Goal: Information Seeking & Learning: Learn about a topic

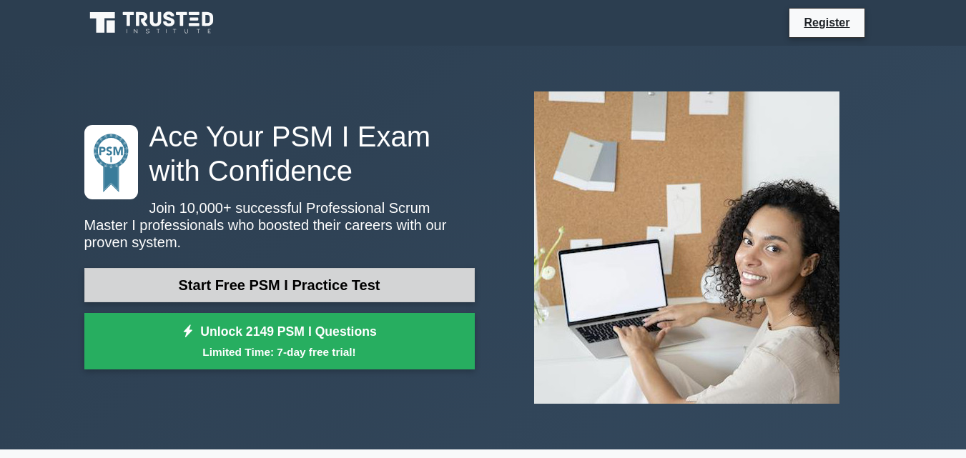
click at [220, 279] on link "Start Free PSM I Practice Test" at bounding box center [279, 285] width 390 height 34
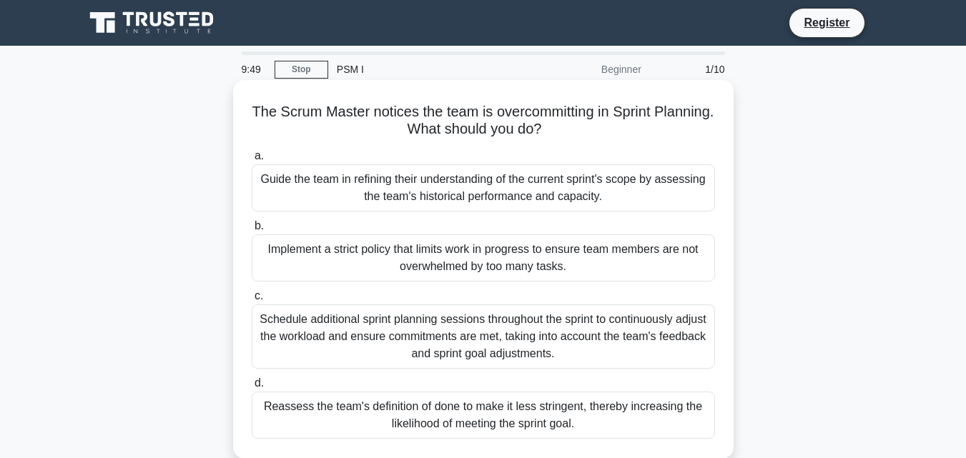
click at [445, 191] on div "Guide the team in refining their understanding of the current sprint's scope by…" at bounding box center [483, 187] width 463 height 47
click at [252, 161] on input "a. Guide the team in refining their understanding of the current sprint's scope…" at bounding box center [252, 156] width 0 height 9
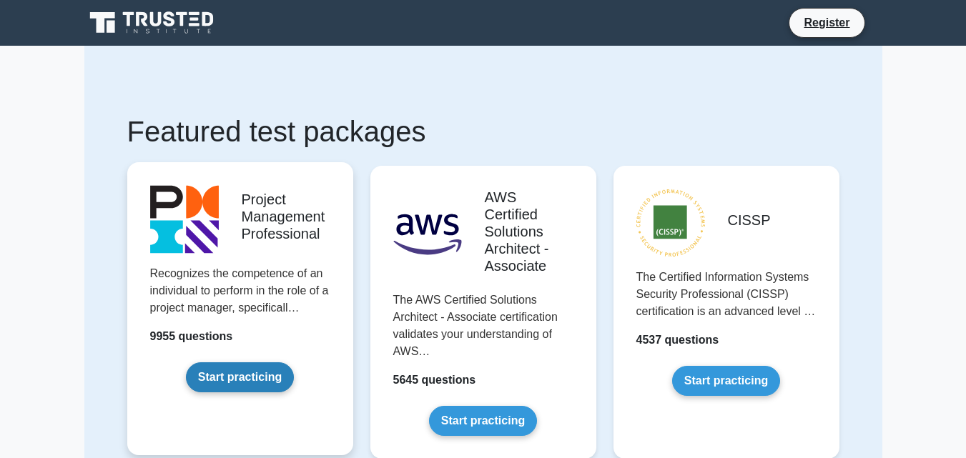
click at [252, 373] on link "Start practicing" at bounding box center [240, 377] width 108 height 30
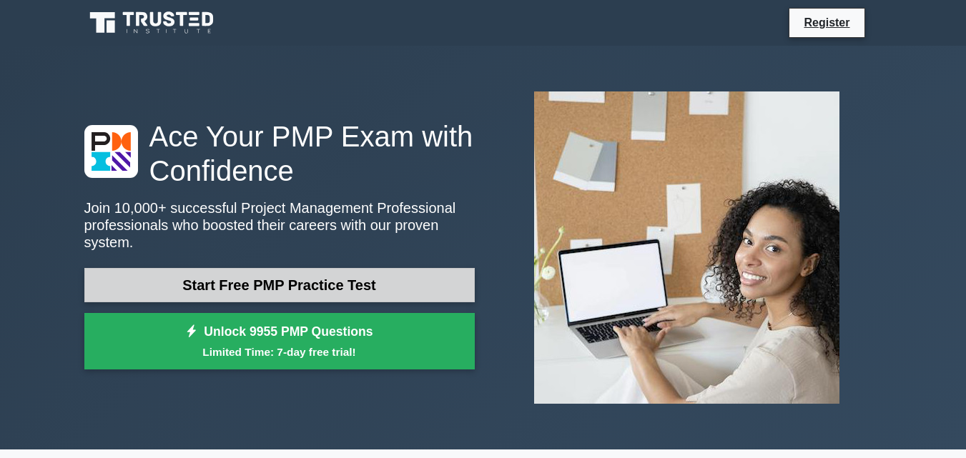
click at [293, 274] on link "Start Free PMP Practice Test" at bounding box center [279, 285] width 390 height 34
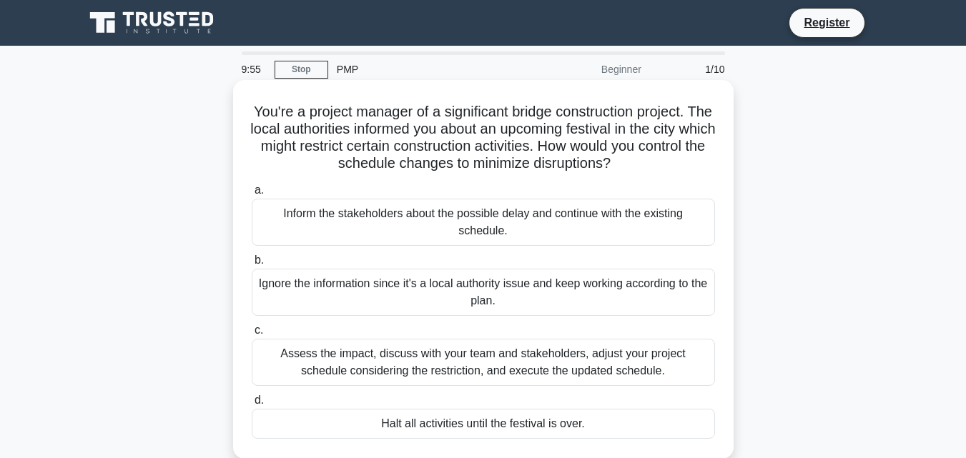
click at [464, 231] on div "Inform the stakeholders about the possible delay and continue with the existing…" at bounding box center [483, 222] width 463 height 47
click at [252, 195] on input "a. Inform the stakeholders about the possible delay and continue with the exist…" at bounding box center [252, 190] width 0 height 9
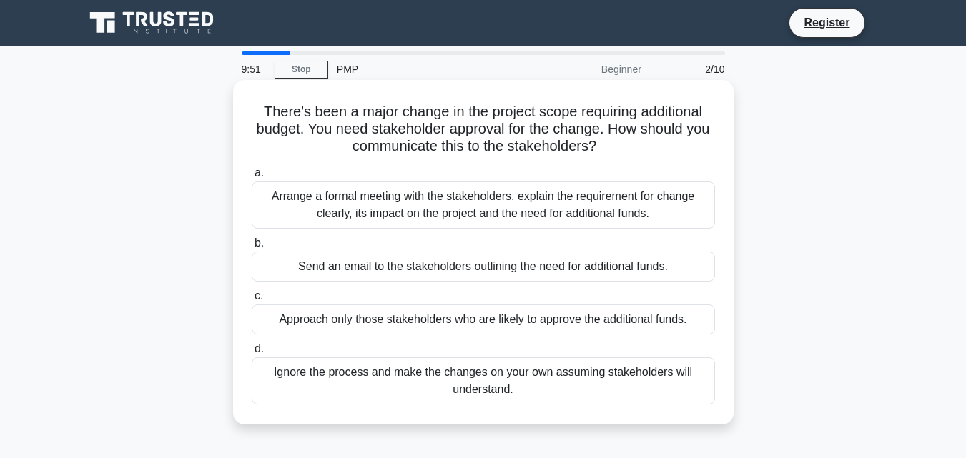
click at [404, 322] on div "Approach only those stakeholders who are likely to approve the additional funds." at bounding box center [483, 319] width 463 height 30
click at [252, 301] on input "c. Approach only those stakeholders who are likely to approve the additional fu…" at bounding box center [252, 296] width 0 height 9
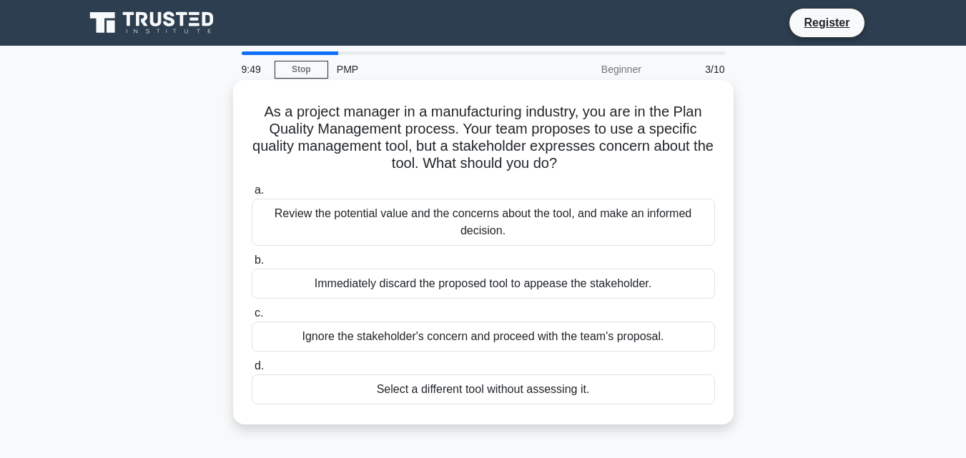
click at [442, 291] on div "Immediately discard the proposed tool to appease the stakeholder." at bounding box center [483, 284] width 463 height 30
click at [252, 265] on input "b. Immediately discard the proposed tool to appease the stakeholder." at bounding box center [252, 260] width 0 height 9
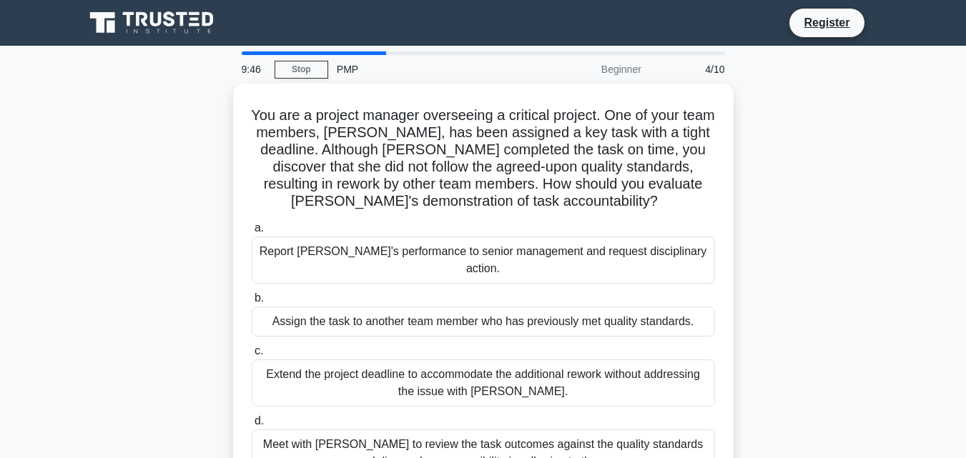
scroll to position [96, 0]
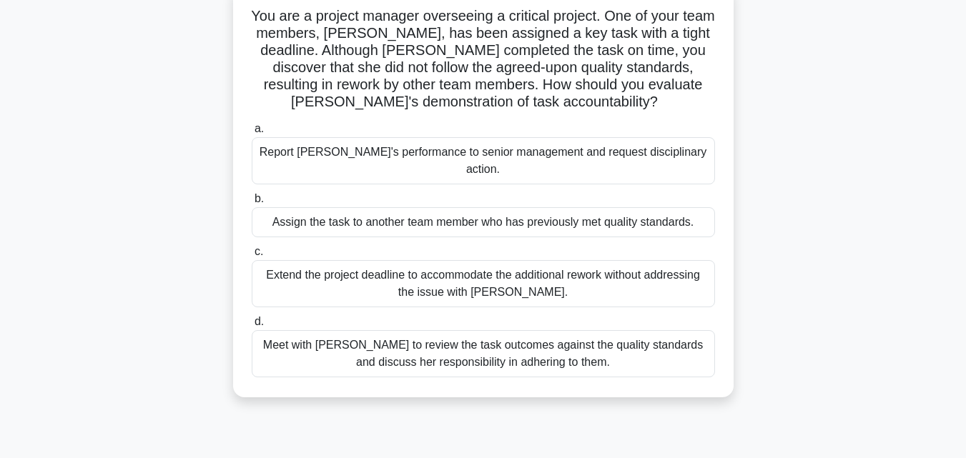
click at [409, 273] on div "Extend the project deadline to accommodate the additional rework without addres…" at bounding box center [483, 283] width 463 height 47
click at [252, 257] on input "c. Extend the project deadline to accommodate the additional rework without add…" at bounding box center [252, 251] width 0 height 9
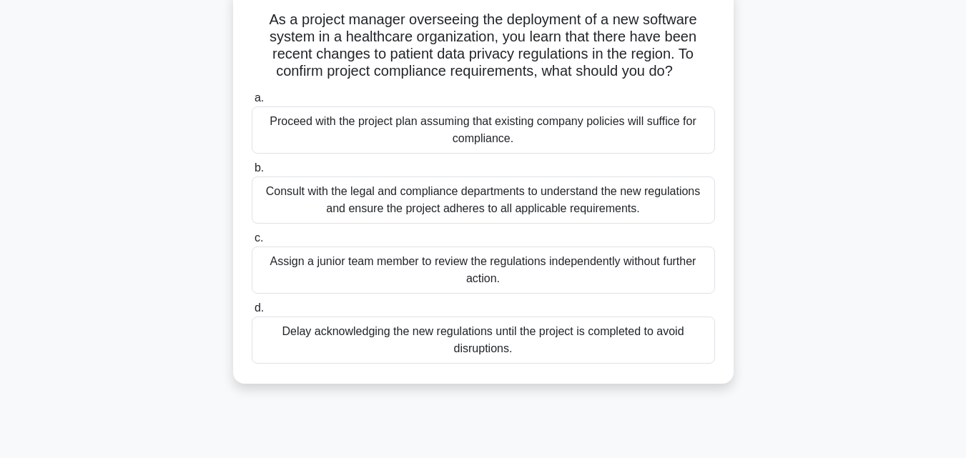
scroll to position [0, 0]
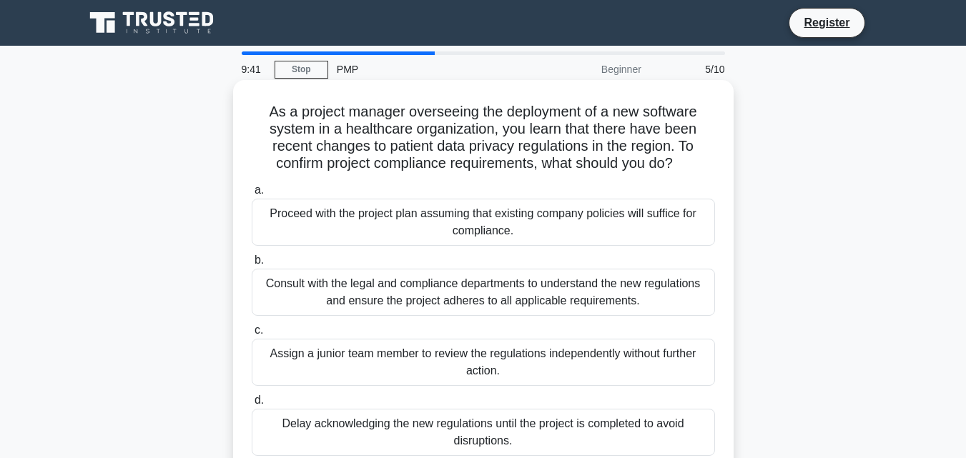
click at [367, 365] on div "Assign a junior team member to review the regulations independently without fur…" at bounding box center [483, 362] width 463 height 47
click at [252, 335] on input "c. Assign a junior team member to review the regulations independently without …" at bounding box center [252, 330] width 0 height 9
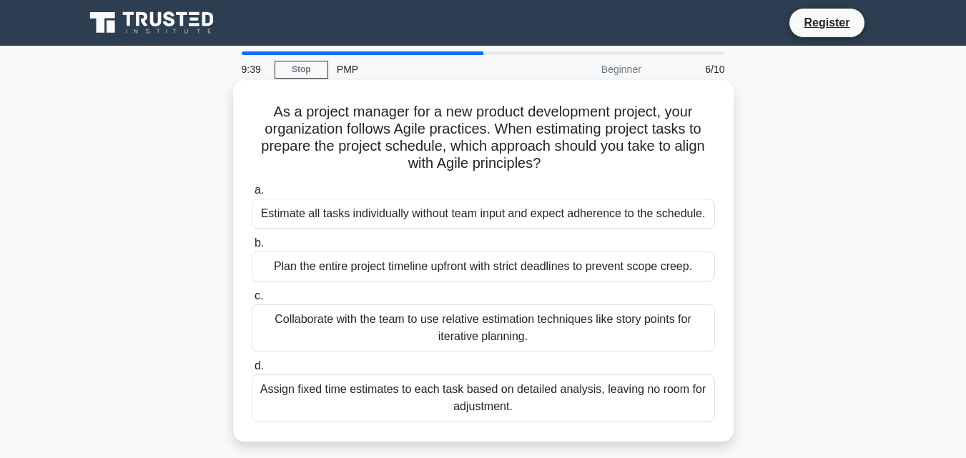
click at [470, 272] on div "Plan the entire project timeline upfront with strict deadlines to prevent scope…" at bounding box center [483, 267] width 463 height 30
click at [252, 248] on input "b. Plan the entire project timeline upfront with strict deadlines to prevent sc…" at bounding box center [252, 243] width 0 height 9
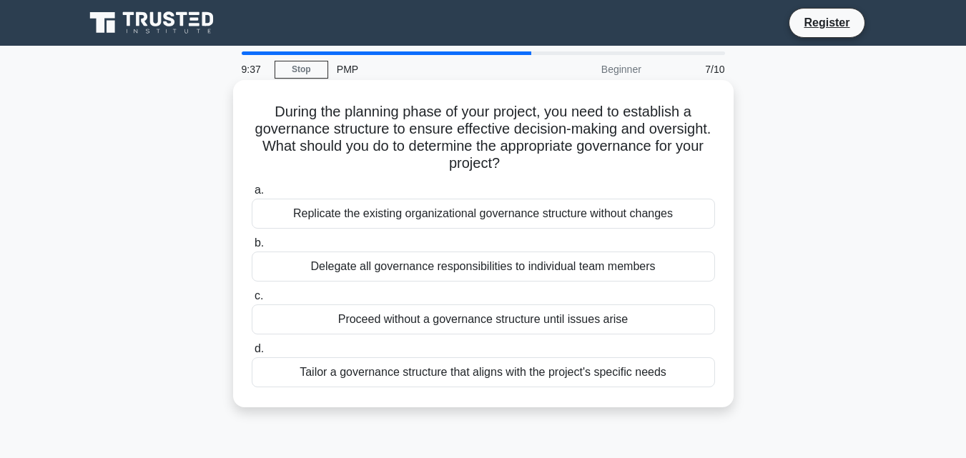
click at [443, 375] on div "Tailor a governance structure that aligns with the project's specific needs" at bounding box center [483, 372] width 463 height 30
click at [252, 354] on input "d. Tailor a governance structure that aligns with the project's specific needs" at bounding box center [252, 349] width 0 height 9
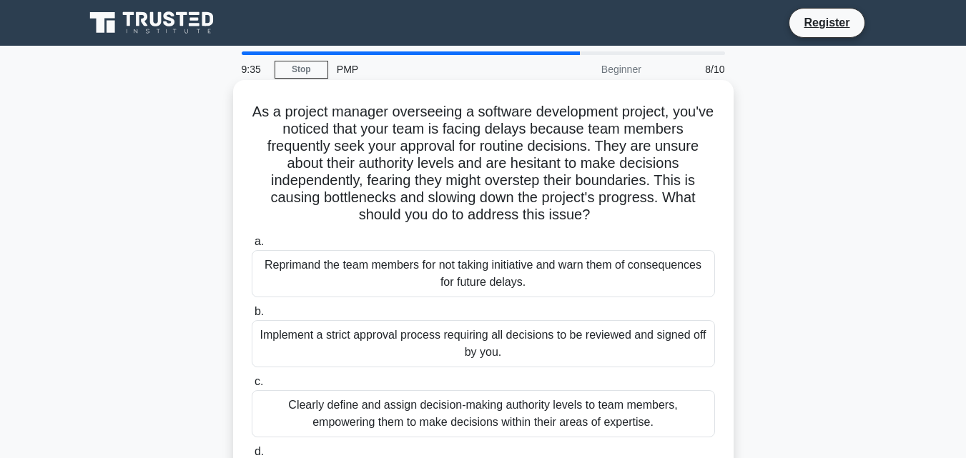
click at [478, 264] on div "Reprimand the team members for not taking initiative and warn them of consequen…" at bounding box center [483, 273] width 463 height 47
click at [252, 247] on input "a. Reprimand the team members for not taking initiative and warn them of conseq…" at bounding box center [252, 241] width 0 height 9
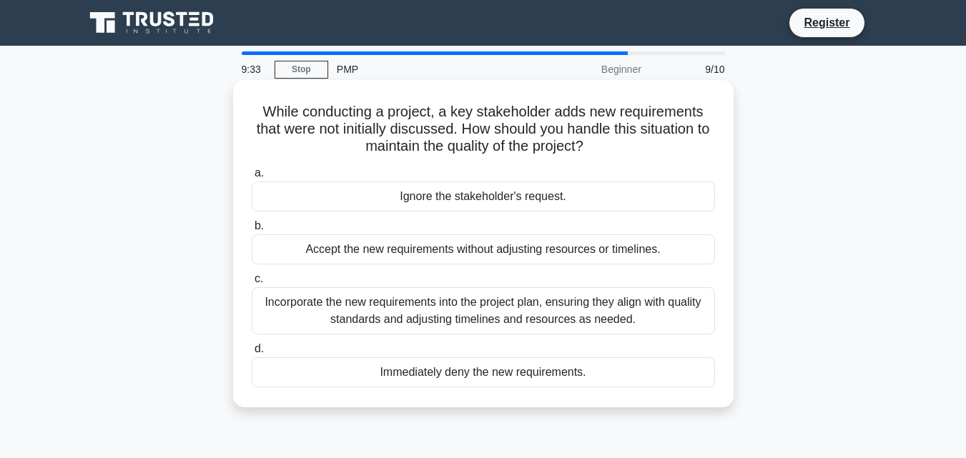
click at [422, 305] on div "Incorporate the new requirements into the project plan, ensuring they align wit…" at bounding box center [483, 310] width 463 height 47
click at [252, 284] on input "c. Incorporate the new requirements into the project plan, ensuring they align …" at bounding box center [252, 278] width 0 height 9
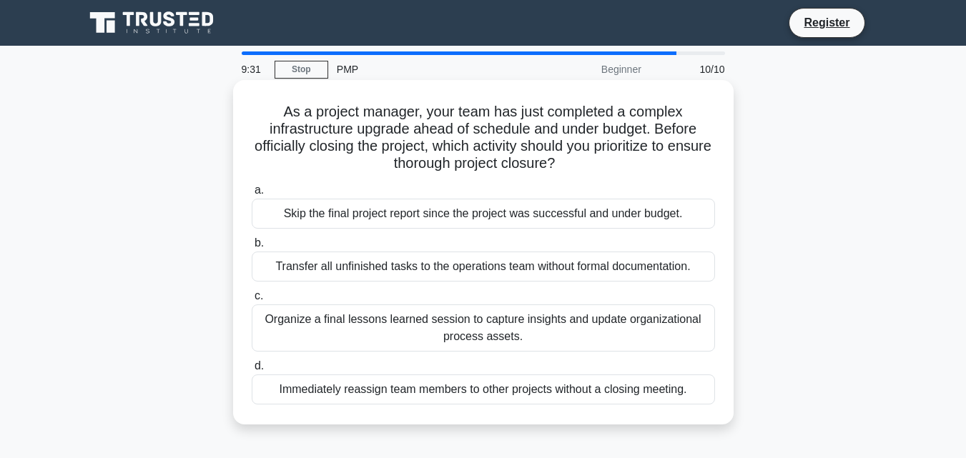
click at [404, 327] on div "Organize a final lessons learned session to capture insights and update organiz…" at bounding box center [483, 327] width 463 height 47
click at [252, 301] on input "c. Organize a final lessons learned session to capture insights and update orga…" at bounding box center [252, 296] width 0 height 9
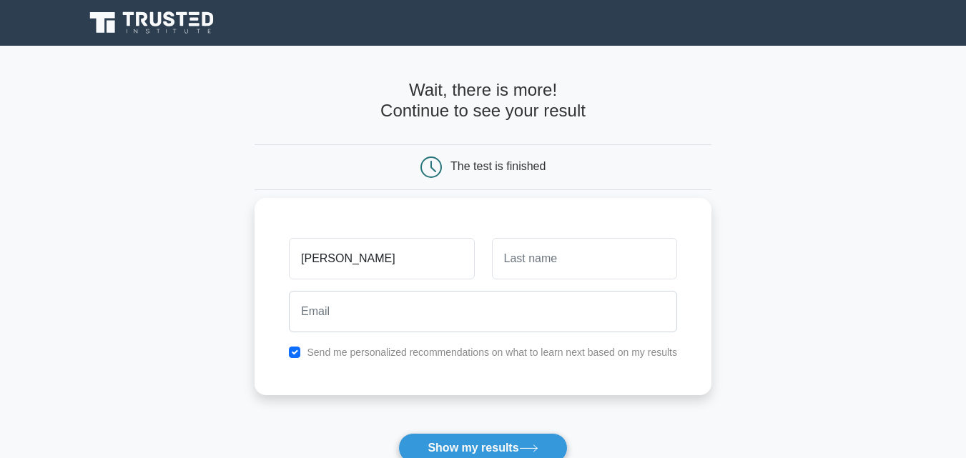
type input "[PERSON_NAME]"
type input "a"
type input "Aliyu"
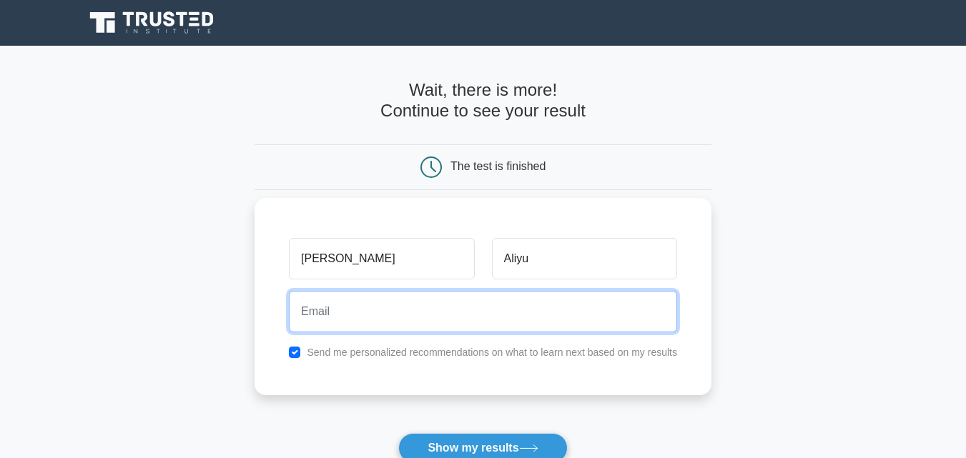
click at [361, 319] on input "email" at bounding box center [483, 311] width 388 height 41
type input "[EMAIL_ADDRESS][DOMAIN_NAME]"
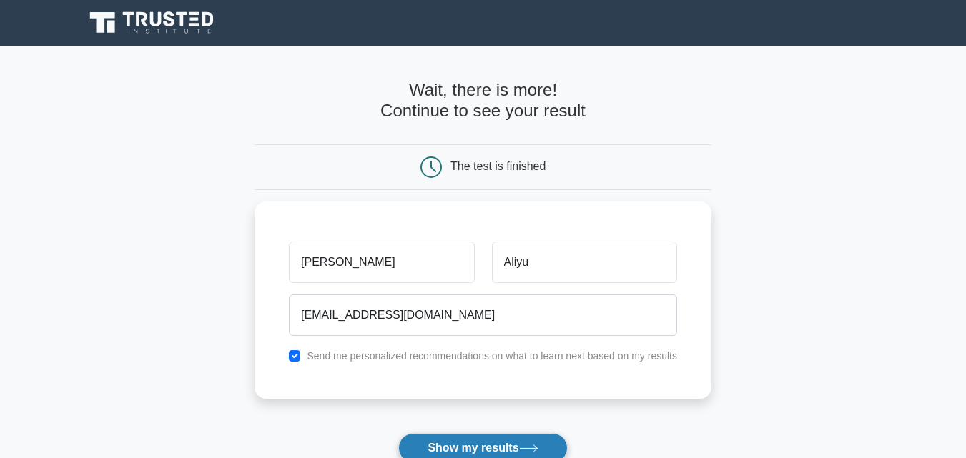
click at [445, 447] on button "Show my results" at bounding box center [482, 448] width 169 height 30
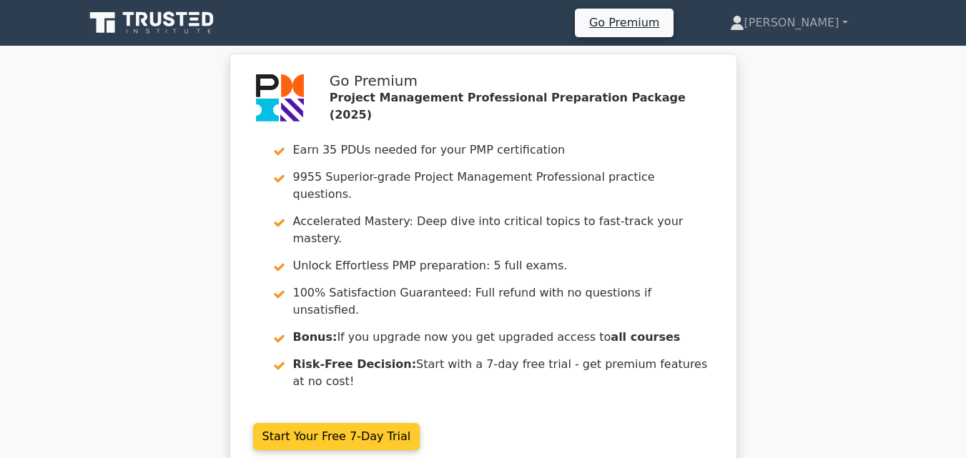
click at [294, 423] on link "Start Your Free 7-Day Trial" at bounding box center [336, 436] width 167 height 27
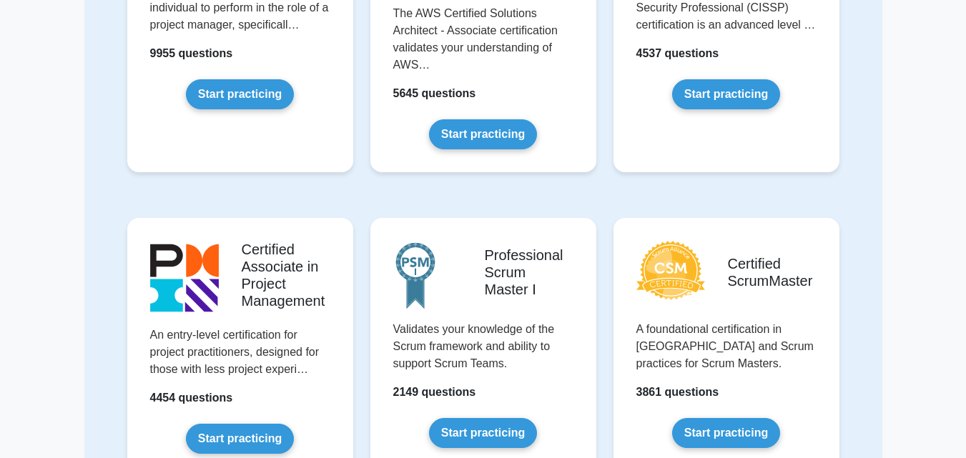
scroll to position [898, 0]
